Goal: Obtain resource: Obtain resource

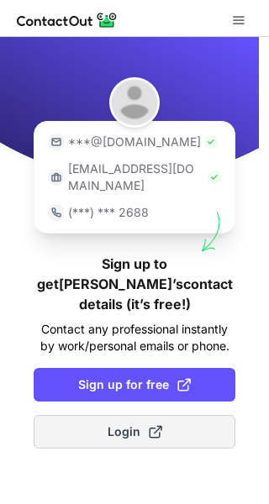
click at [149, 425] on span at bounding box center [155, 431] width 13 height 13
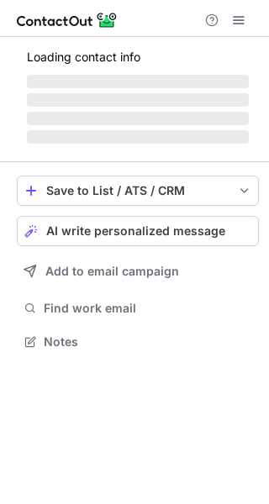
scroll to position [8, 8]
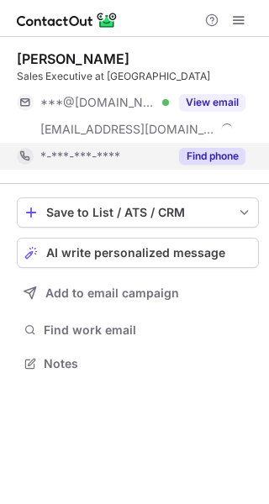
scroll to position [351, 269]
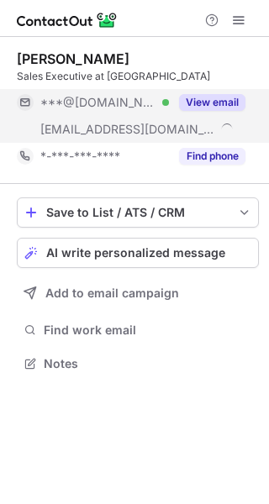
click at [214, 96] on button "View email" at bounding box center [212, 102] width 66 height 17
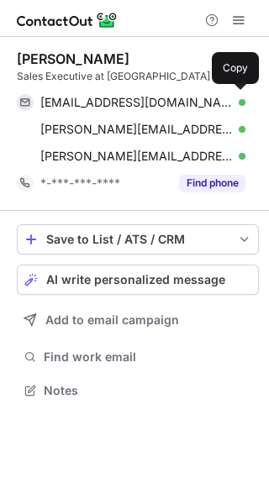
scroll to position [378, 269]
click at [214, 96] on div "sandra170297@gmail.com Verified" at bounding box center [142, 102] width 205 height 15
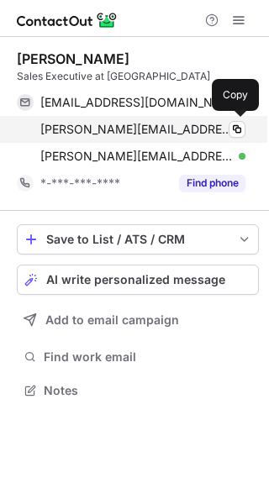
click at [204, 137] on div "sandra.tan@loukengroup.com Verified Copy" at bounding box center [131, 129] width 228 height 27
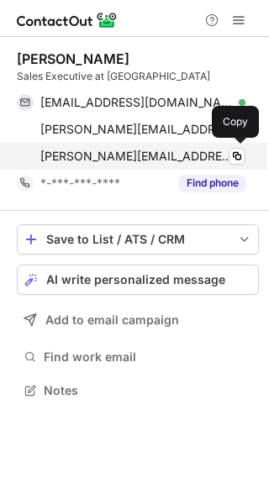
click at [137, 152] on span "sandra.tan@cbre.com" at bounding box center [136, 156] width 192 height 15
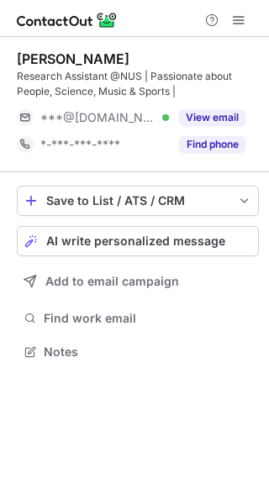
scroll to position [339, 269]
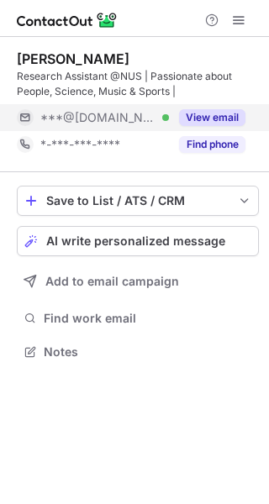
click at [203, 108] on div "View email" at bounding box center [207, 117] width 76 height 27
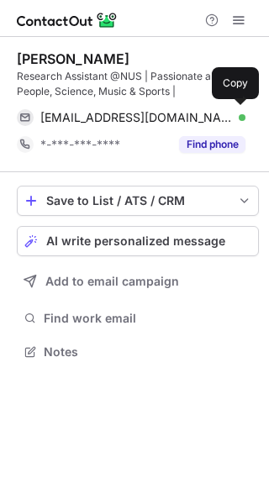
click at [203, 108] on div "[EMAIL_ADDRESS][DOMAIN_NAME] Verified Copy" at bounding box center [131, 117] width 228 height 27
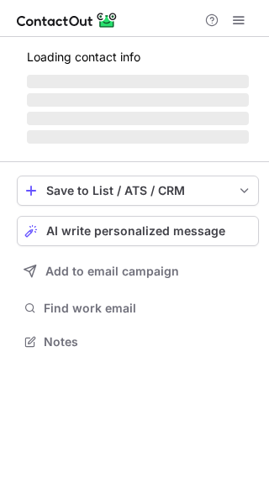
scroll to position [8, 8]
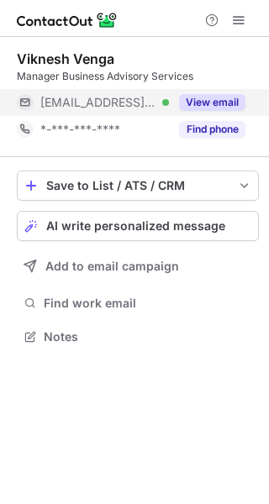
click at [223, 100] on button "View email" at bounding box center [212, 102] width 66 height 17
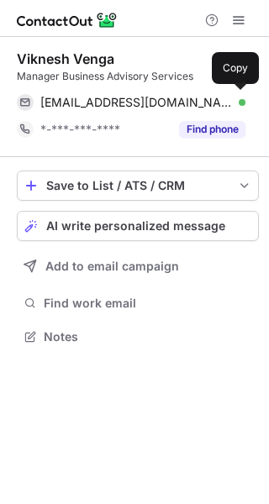
click at [223, 100] on div "viknesh@smecentre-sicci.sg Verified" at bounding box center [142, 102] width 205 height 15
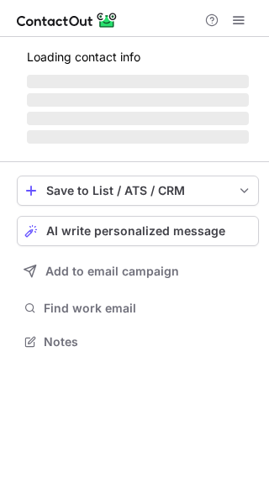
scroll to position [339, 269]
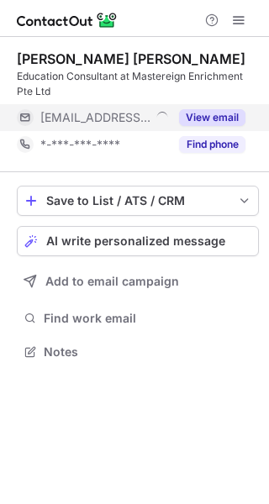
click at [206, 110] on button "View email" at bounding box center [212, 117] width 66 height 17
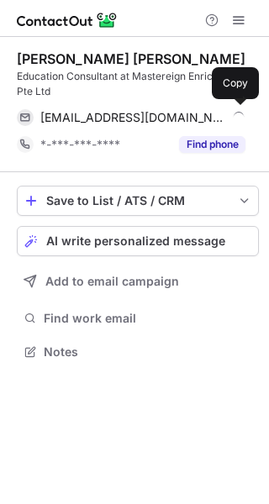
click at [206, 110] on div "lim@premroymotoring.com" at bounding box center [142, 117] width 205 height 15
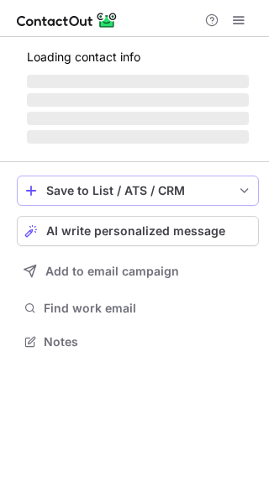
scroll to position [339, 269]
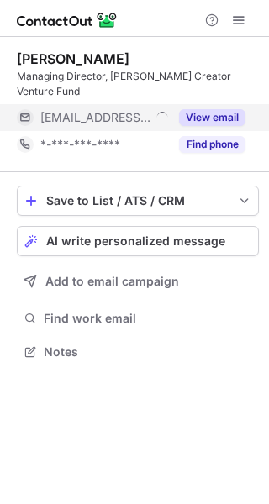
click at [207, 115] on button "View email" at bounding box center [212, 117] width 66 height 17
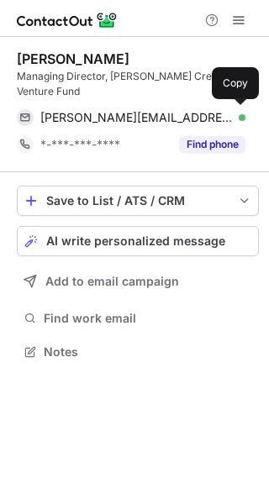
click at [207, 115] on div "sean.yeo@gushcloud.com Verified" at bounding box center [142, 117] width 205 height 15
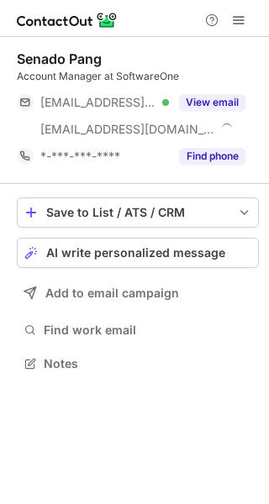
scroll to position [351, 269]
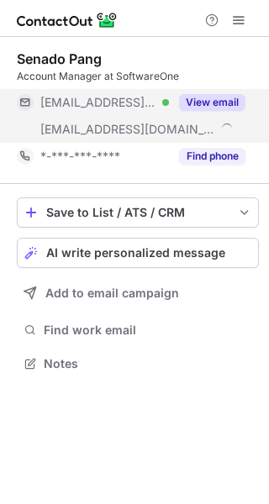
click at [199, 102] on button "View email" at bounding box center [212, 102] width 66 height 17
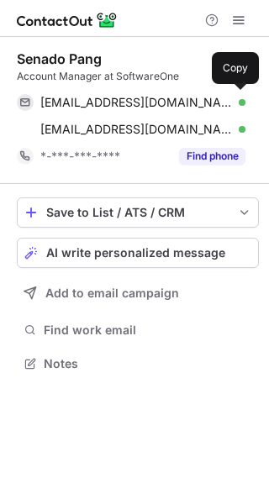
click at [199, 102] on div "se_na_do@yahoo.com.sg Verified" at bounding box center [142, 102] width 205 height 15
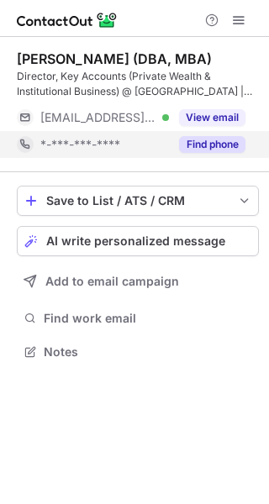
scroll to position [339, 269]
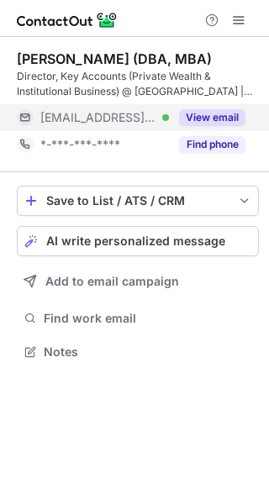
click at [212, 109] on button "View email" at bounding box center [212, 117] width 66 height 17
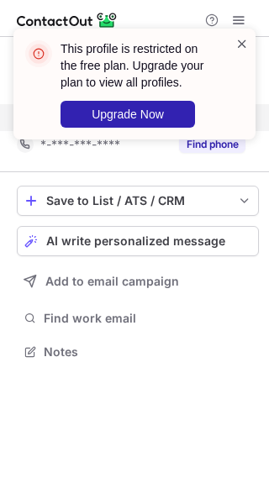
click at [237, 39] on span at bounding box center [241, 43] width 13 height 17
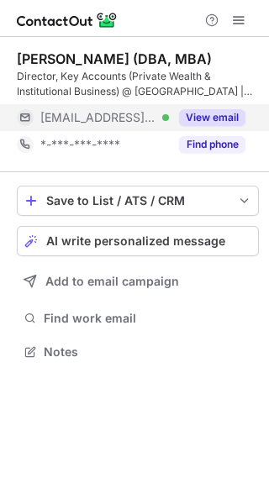
click at [238, 19] on span at bounding box center [238, 19] width 13 height 13
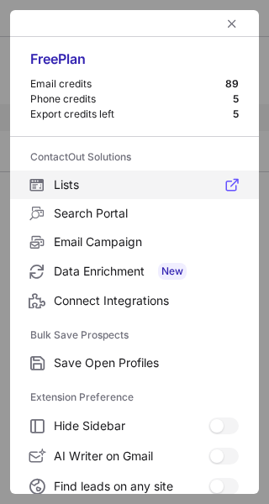
scroll to position [195, 0]
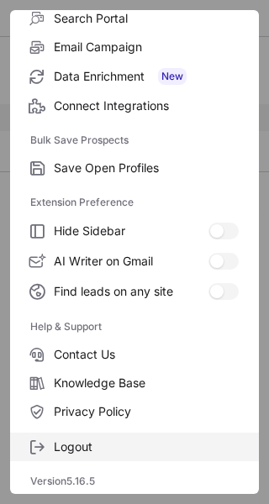
click at [98, 436] on label "Logout" at bounding box center [134, 446] width 249 height 29
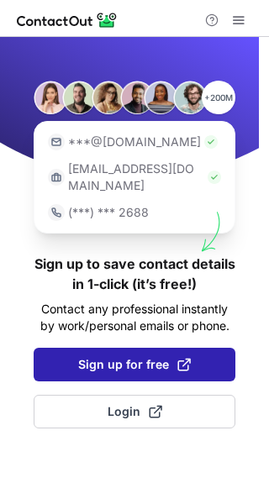
click at [181, 358] on span at bounding box center [183, 364] width 13 height 13
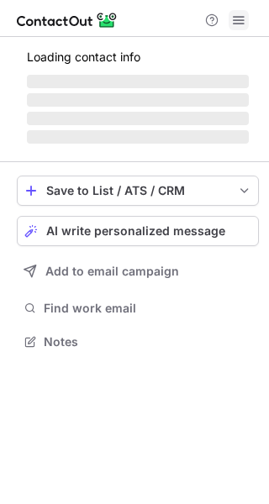
scroll to position [339, 269]
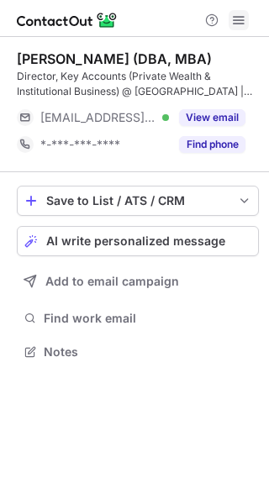
click at [244, 22] on span at bounding box center [238, 19] width 13 height 13
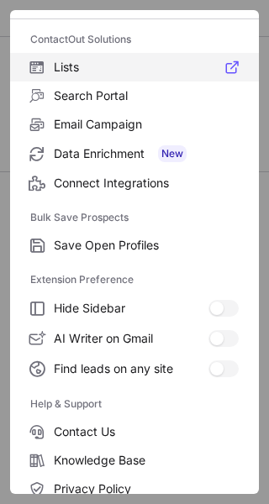
scroll to position [195, 0]
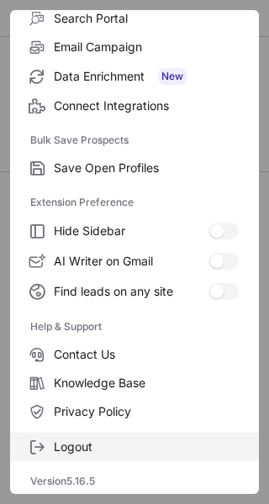
click at [115, 449] on span "Logout" at bounding box center [146, 446] width 185 height 15
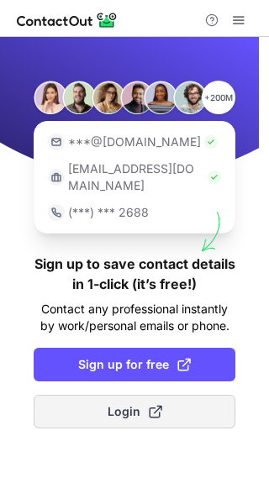
click at [225, 395] on button "Login" at bounding box center [135, 412] width 202 height 34
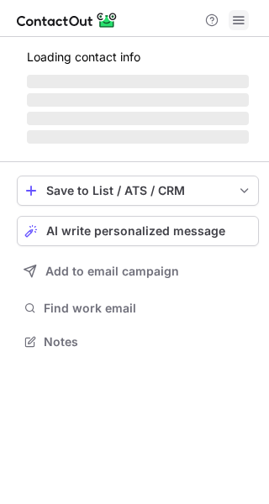
scroll to position [339, 269]
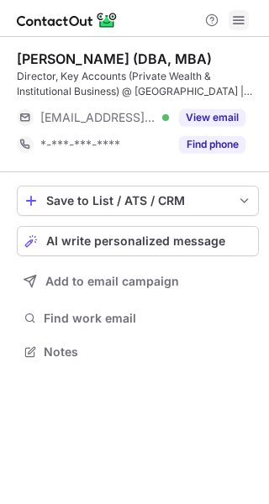
click at [237, 18] on span at bounding box center [238, 19] width 13 height 13
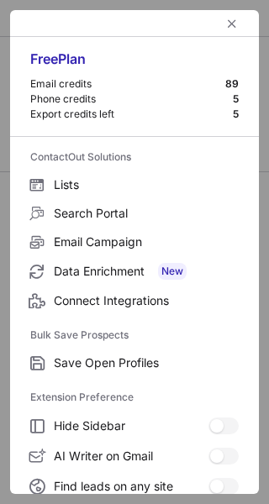
scroll to position [195, 0]
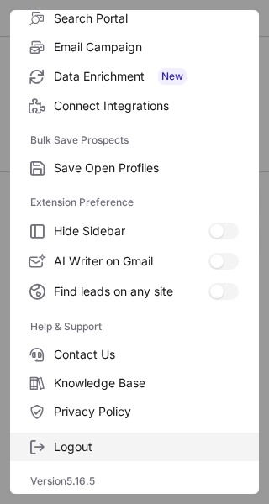
click at [84, 445] on span "Logout" at bounding box center [146, 446] width 185 height 15
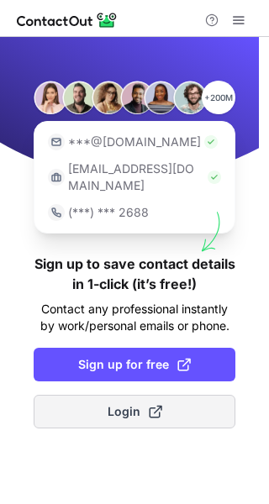
click at [122, 403] on span "Login" at bounding box center [134, 411] width 55 height 17
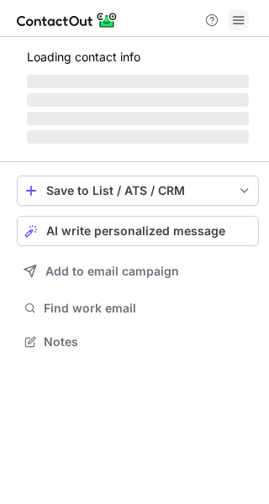
scroll to position [339, 269]
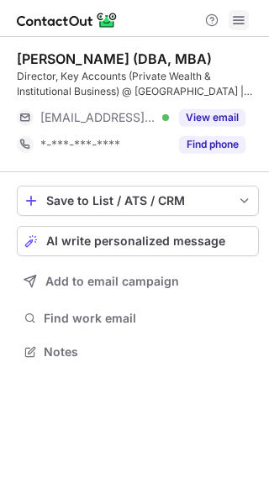
click at [238, 21] on span at bounding box center [238, 19] width 13 height 13
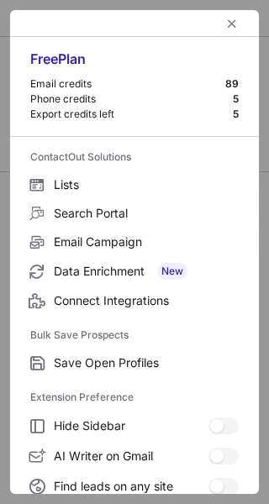
scroll to position [195, 0]
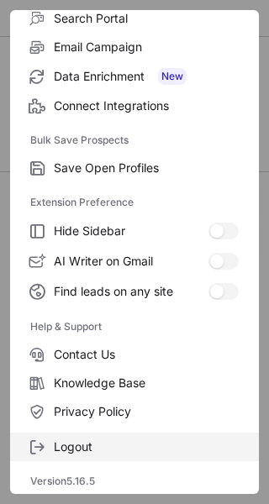
click at [118, 441] on span "Logout" at bounding box center [146, 446] width 185 height 15
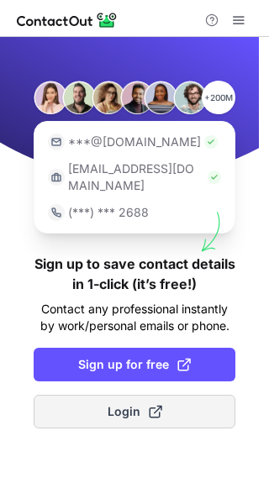
click at [152, 405] on span at bounding box center [155, 411] width 13 height 13
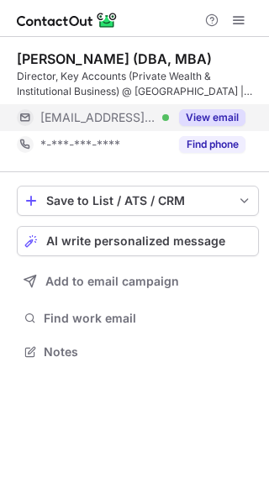
scroll to position [339, 269]
click at [219, 110] on button "View email" at bounding box center [212, 117] width 66 height 17
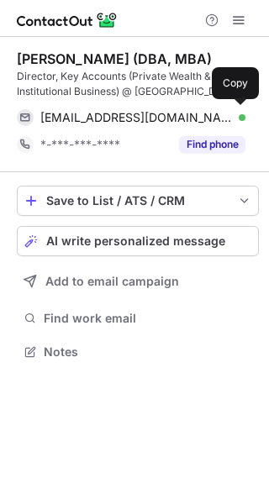
click at [219, 110] on div "[EMAIL_ADDRESS][DOMAIN_NAME] Verified" at bounding box center [142, 117] width 205 height 15
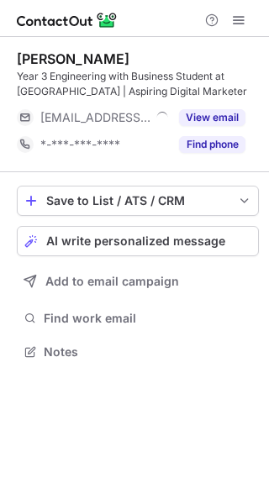
scroll to position [339, 269]
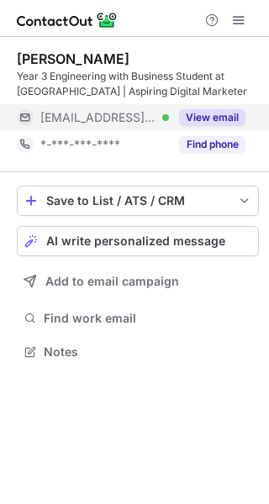
click at [217, 110] on button "View email" at bounding box center [212, 117] width 66 height 17
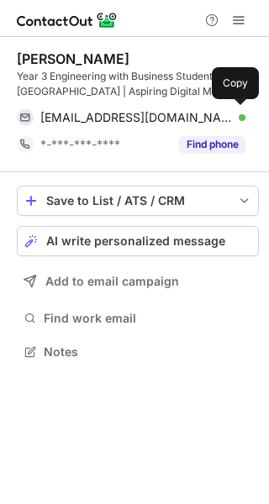
click at [217, 110] on div "h.irwan@beckhoff.com.sg Verified" at bounding box center [142, 117] width 205 height 15
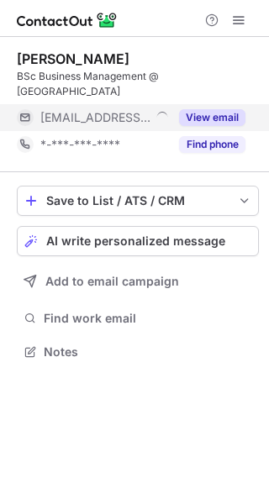
scroll to position [339, 269]
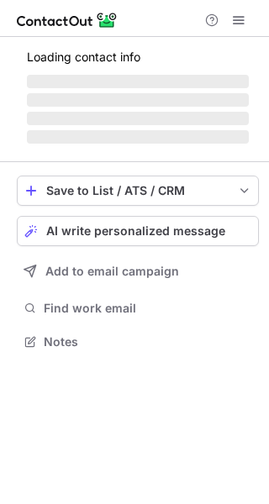
scroll to position [8, 8]
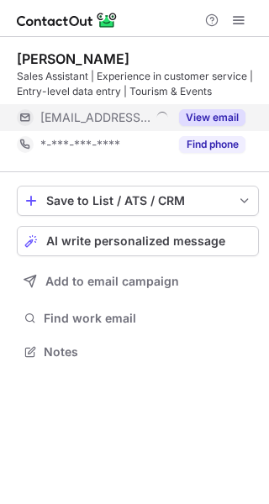
click at [205, 112] on button "View email" at bounding box center [212, 117] width 66 height 17
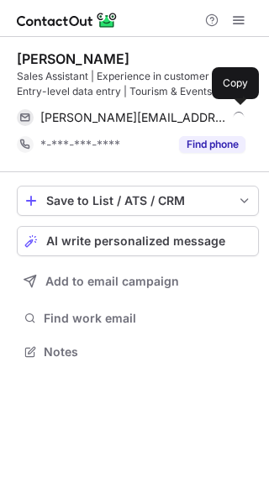
click at [205, 112] on div "lee@statos.com.sg" at bounding box center [142, 117] width 205 height 15
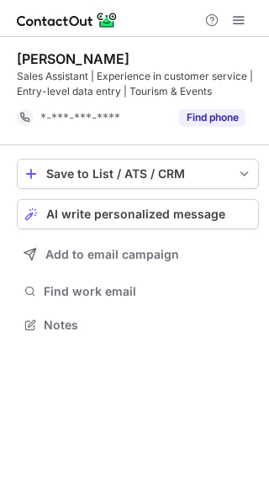
scroll to position [312, 269]
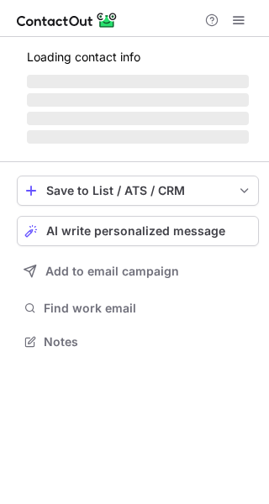
scroll to position [8, 8]
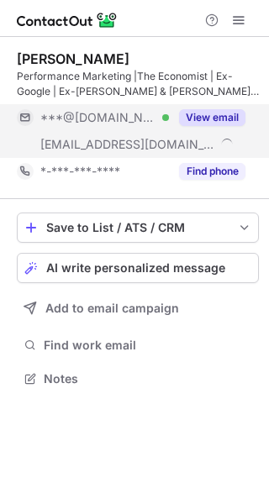
click at [191, 112] on button "View email" at bounding box center [212, 117] width 66 height 17
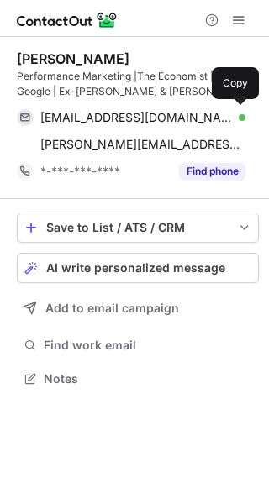
click at [191, 112] on div "[EMAIL_ADDRESS][DOMAIN_NAME] Verified" at bounding box center [142, 117] width 205 height 15
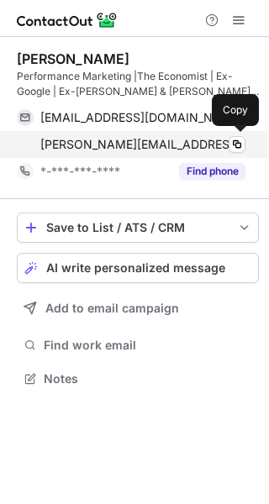
click at [126, 149] on span "saumya@rewardz.sg" at bounding box center [142, 144] width 205 height 15
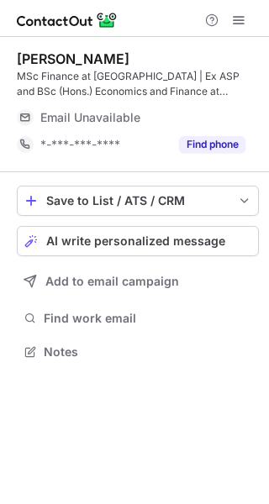
scroll to position [339, 269]
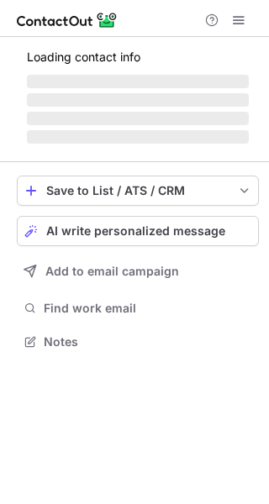
scroll to position [339, 269]
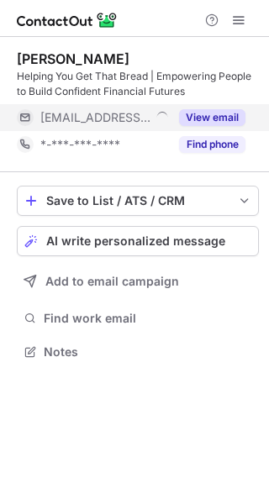
scroll to position [339, 269]
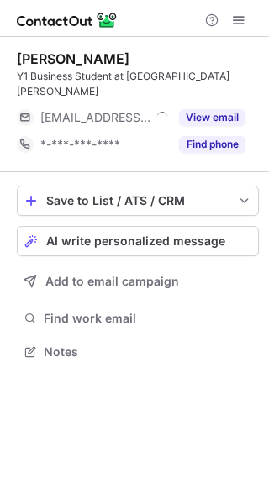
scroll to position [8, 8]
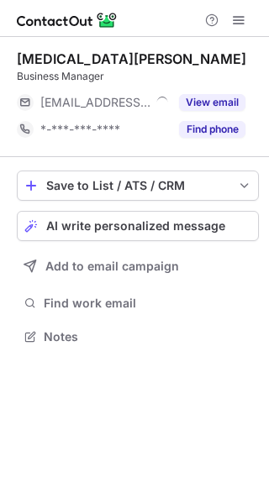
scroll to position [8, 8]
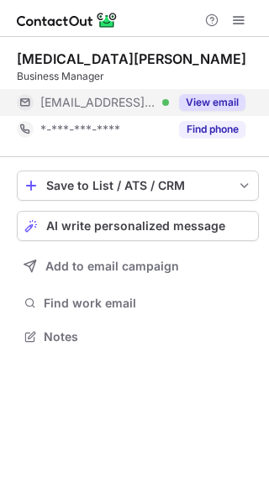
click at [196, 102] on button "View email" at bounding box center [212, 102] width 66 height 17
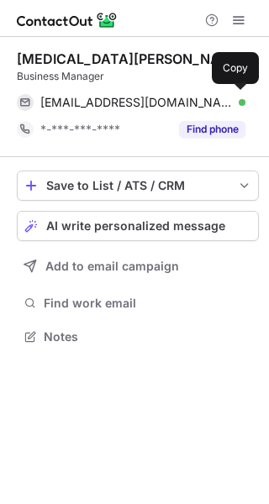
click at [196, 102] on div "[EMAIL_ADDRESS][DOMAIN_NAME] Verified" at bounding box center [142, 102] width 205 height 15
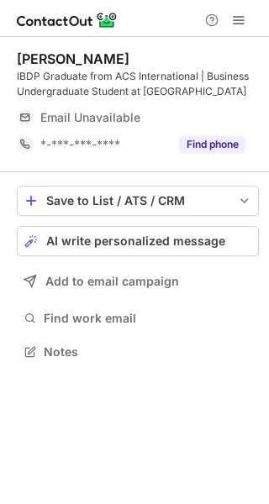
scroll to position [339, 269]
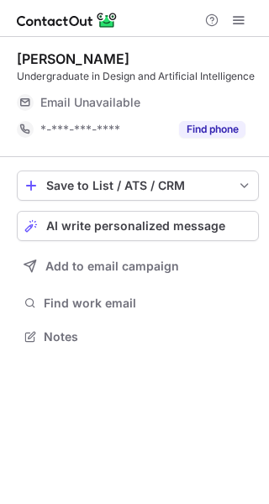
scroll to position [8, 8]
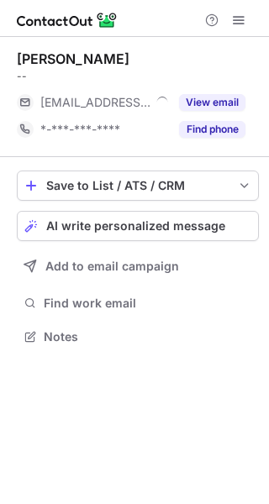
scroll to position [8, 8]
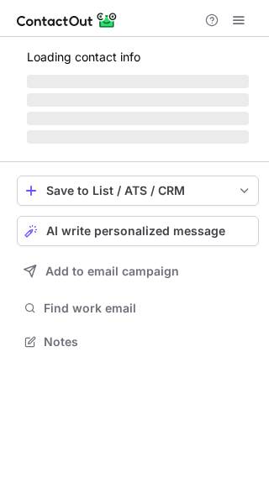
scroll to position [339, 269]
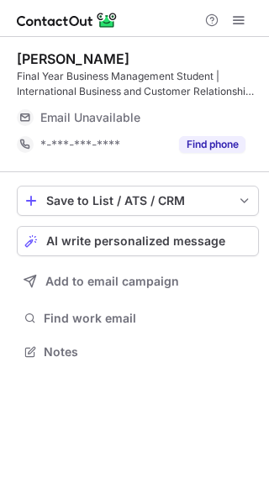
scroll to position [339, 269]
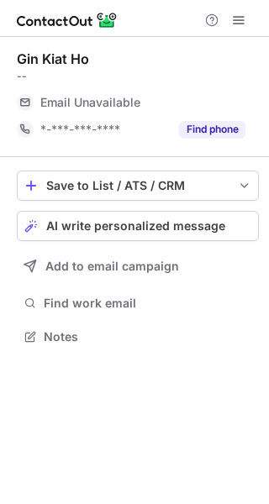
scroll to position [8, 8]
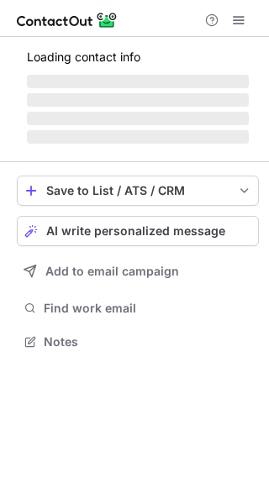
scroll to position [339, 269]
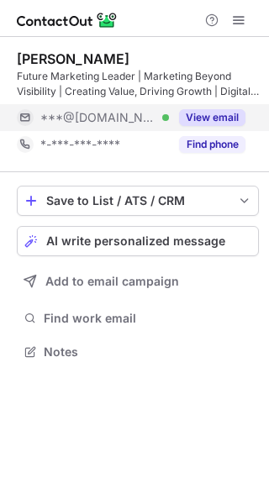
click at [211, 109] on button "View email" at bounding box center [212, 117] width 66 height 17
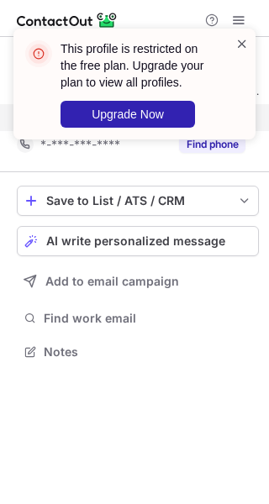
click at [236, 43] on span at bounding box center [241, 43] width 13 height 17
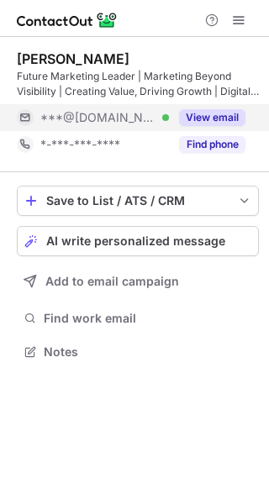
click at [238, 20] on span at bounding box center [238, 19] width 13 height 13
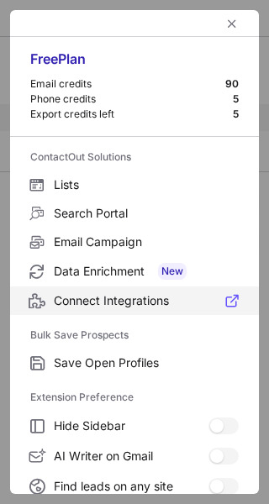
scroll to position [195, 0]
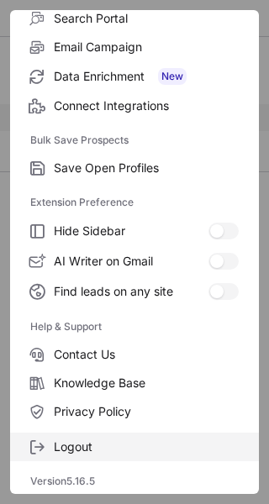
click at [73, 453] on span "Logout" at bounding box center [146, 446] width 185 height 15
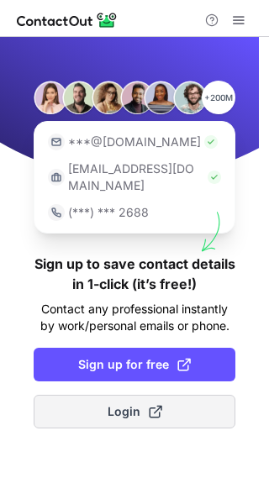
click at [126, 403] on span "Login" at bounding box center [134, 411] width 55 height 17
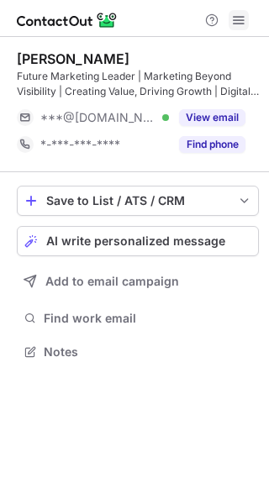
scroll to position [339, 269]
click at [240, 19] on span at bounding box center [238, 19] width 13 height 13
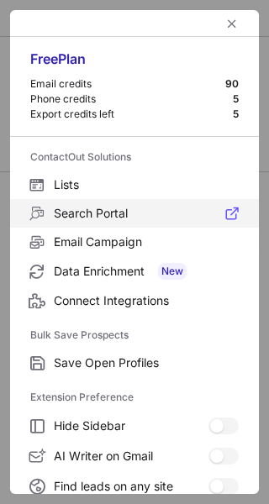
scroll to position [195, 0]
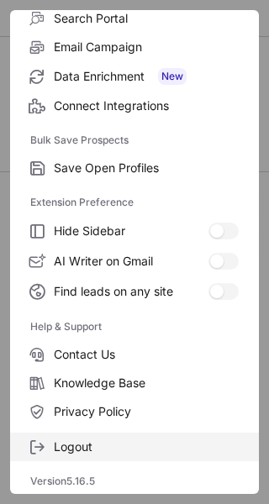
click at [55, 450] on span "Logout" at bounding box center [146, 446] width 185 height 15
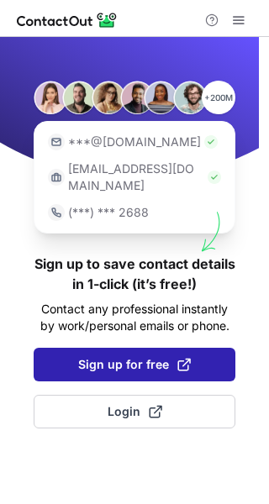
click at [177, 358] on span at bounding box center [183, 364] width 13 height 13
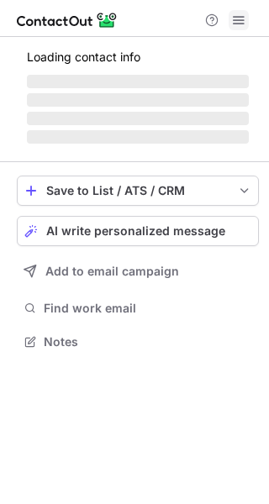
scroll to position [339, 269]
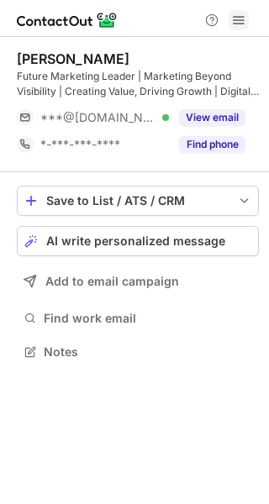
click at [243, 21] on span at bounding box center [238, 19] width 13 height 13
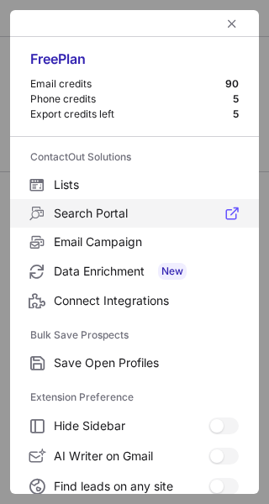
scroll to position [195, 0]
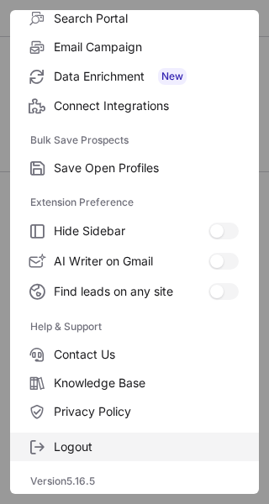
click at [76, 451] on span "Logout" at bounding box center [146, 446] width 185 height 15
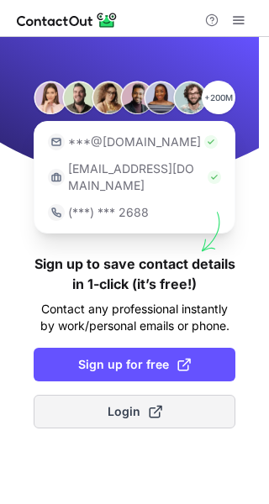
click at [115, 403] on span "Login" at bounding box center [134, 411] width 55 height 17
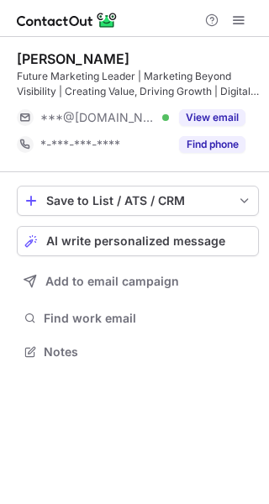
scroll to position [339, 269]
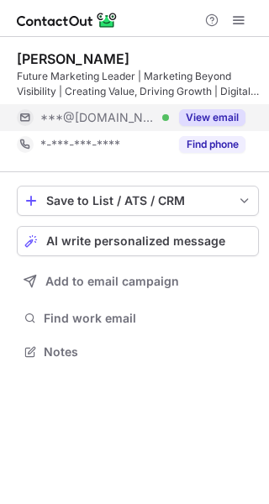
click at [202, 109] on button "View email" at bounding box center [212, 117] width 66 height 17
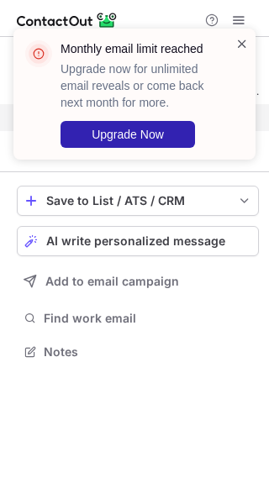
click at [246, 41] on span at bounding box center [241, 43] width 13 height 17
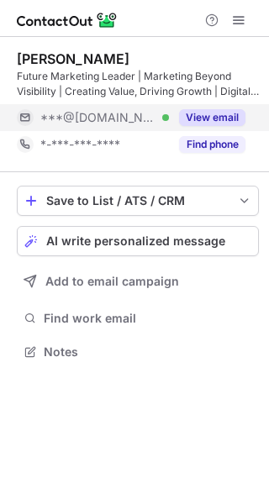
click at [241, 21] on span at bounding box center [238, 19] width 13 height 13
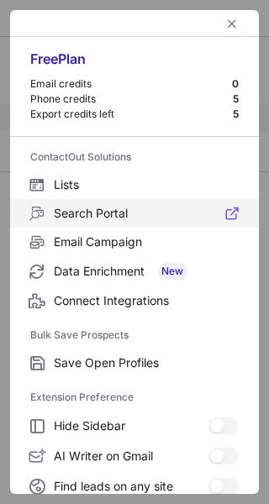
scroll to position [195, 0]
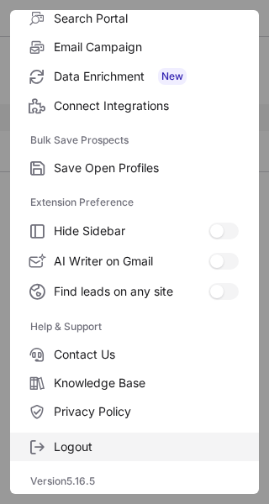
click at [63, 439] on span "Logout" at bounding box center [146, 446] width 185 height 15
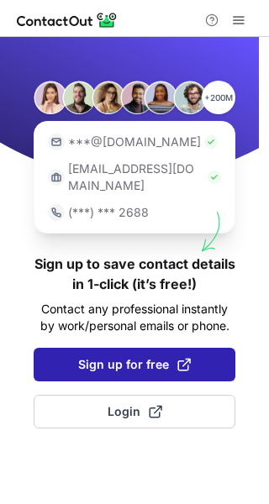
click at [180, 358] on span at bounding box center [183, 364] width 13 height 13
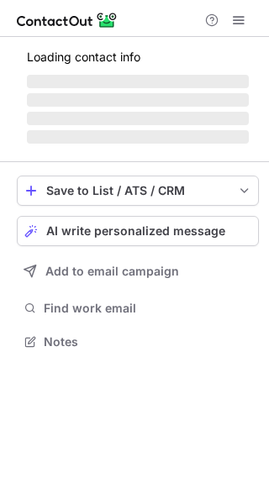
scroll to position [339, 269]
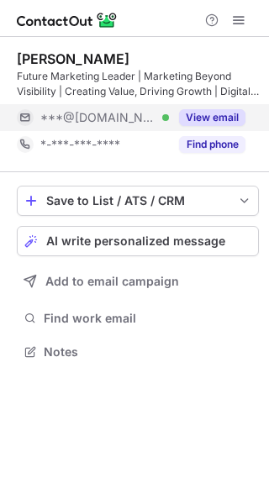
click at [199, 120] on button "View email" at bounding box center [212, 117] width 66 height 17
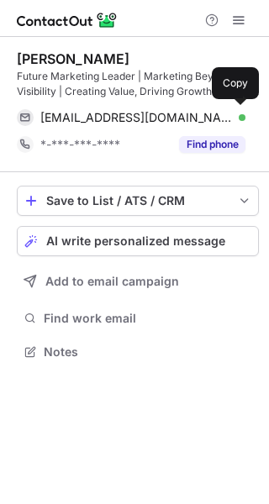
click at [199, 120] on span "[EMAIL_ADDRESS][DOMAIN_NAME]" at bounding box center [136, 117] width 192 height 15
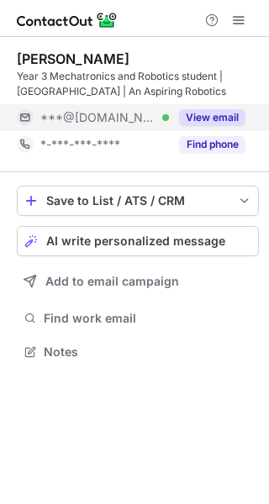
scroll to position [339, 269]
click at [196, 111] on button "View email" at bounding box center [212, 117] width 66 height 17
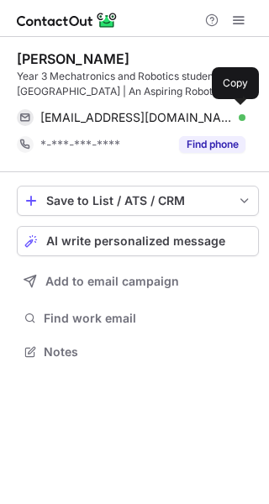
click at [196, 111] on div "natwee32@gmail.com Verified" at bounding box center [142, 117] width 205 height 15
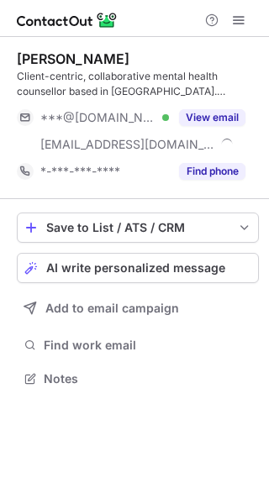
scroll to position [366, 269]
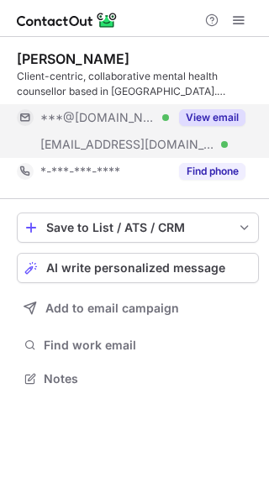
click at [196, 117] on button "View email" at bounding box center [212, 117] width 66 height 17
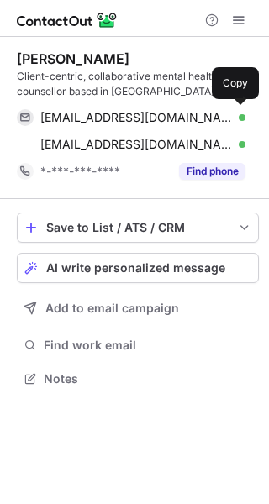
click at [196, 117] on div "[EMAIL_ADDRESS][DOMAIN_NAME] Verified" at bounding box center [142, 117] width 205 height 15
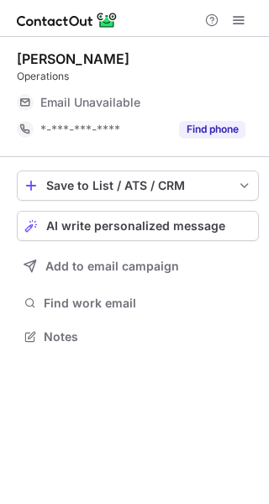
scroll to position [8, 8]
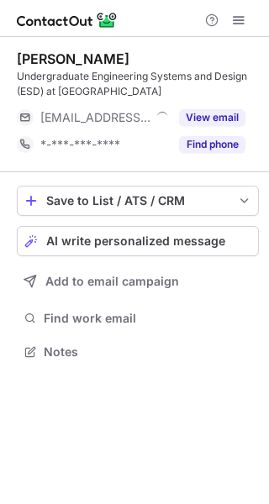
scroll to position [339, 269]
